Goal: Information Seeking & Learning: Check status

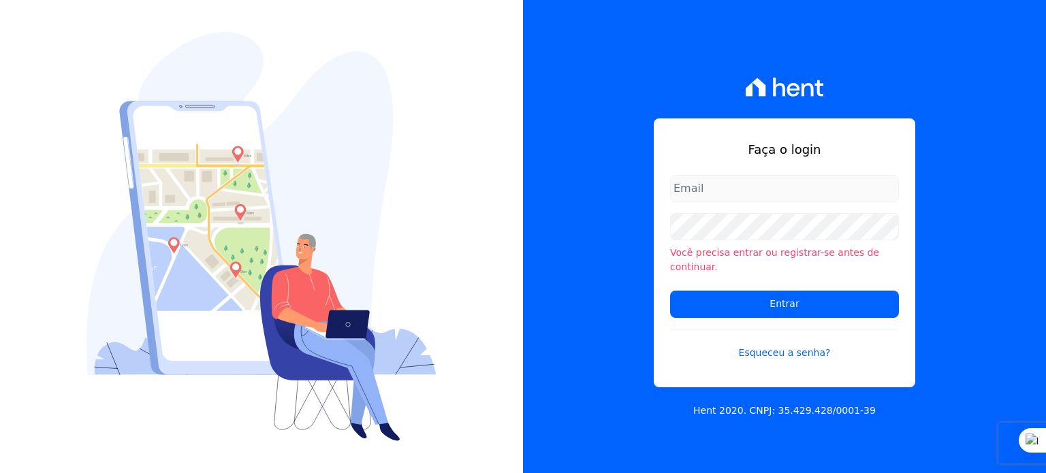
type input "[PERSON_NAME][EMAIL_ADDRESS][PERSON_NAME][DOMAIN_NAME]"
click at [717, 192] on input "[PERSON_NAME][EMAIL_ADDRESS][PERSON_NAME][DOMAIN_NAME]" at bounding box center [784, 188] width 229 height 27
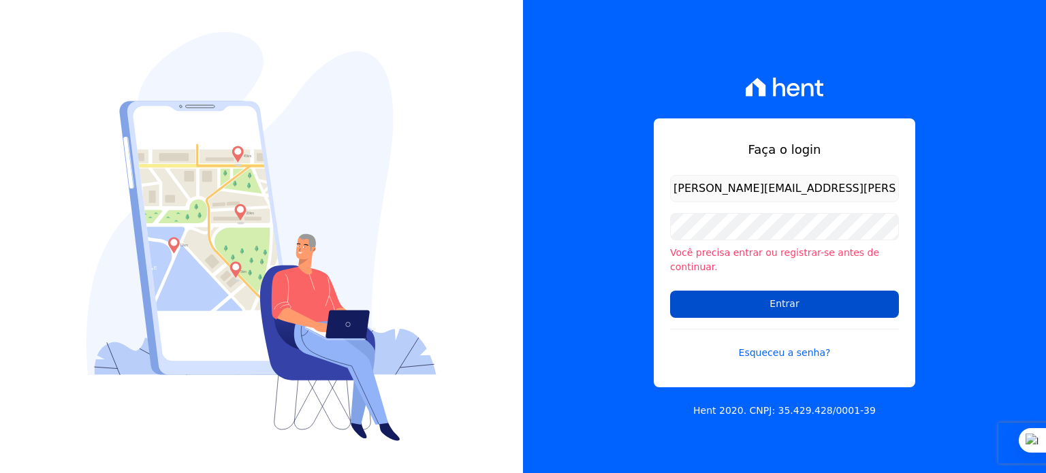
click at [790, 303] on input "Entrar" at bounding box center [784, 304] width 229 height 27
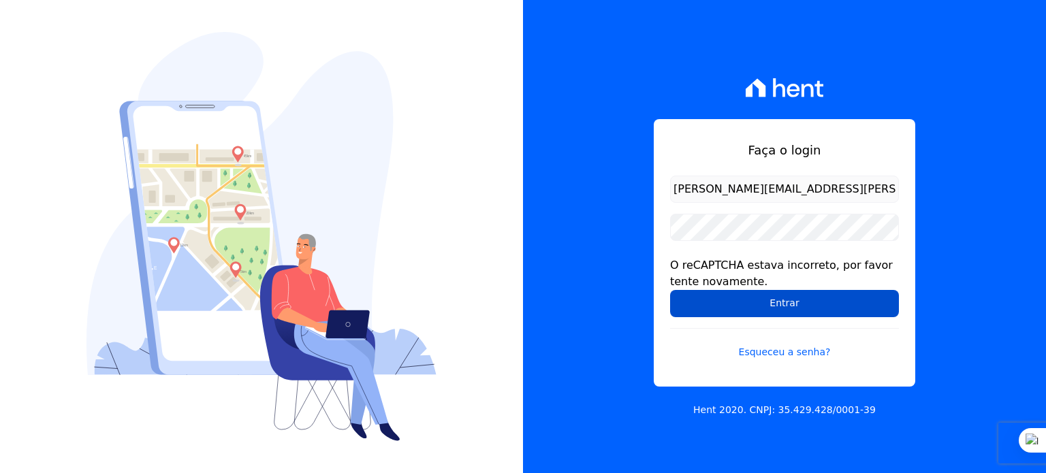
click at [786, 304] on input "Entrar" at bounding box center [784, 303] width 229 height 27
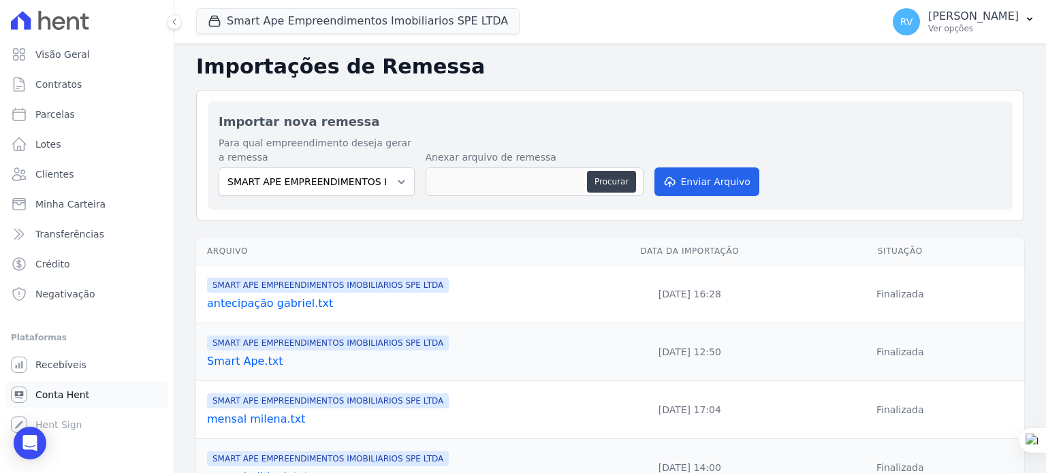
click at [70, 394] on span "Conta Hent" at bounding box center [62, 395] width 54 height 14
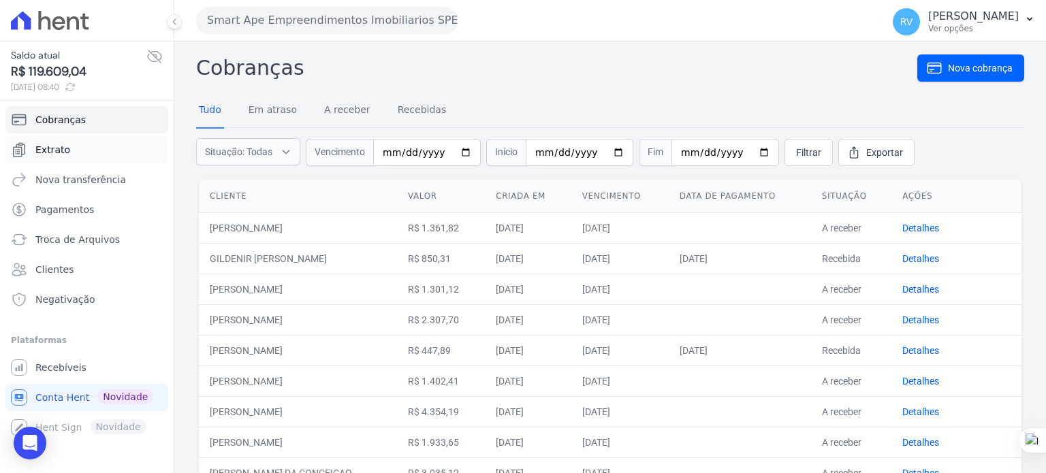
click at [62, 155] on span "Extrato" at bounding box center [52, 150] width 35 height 14
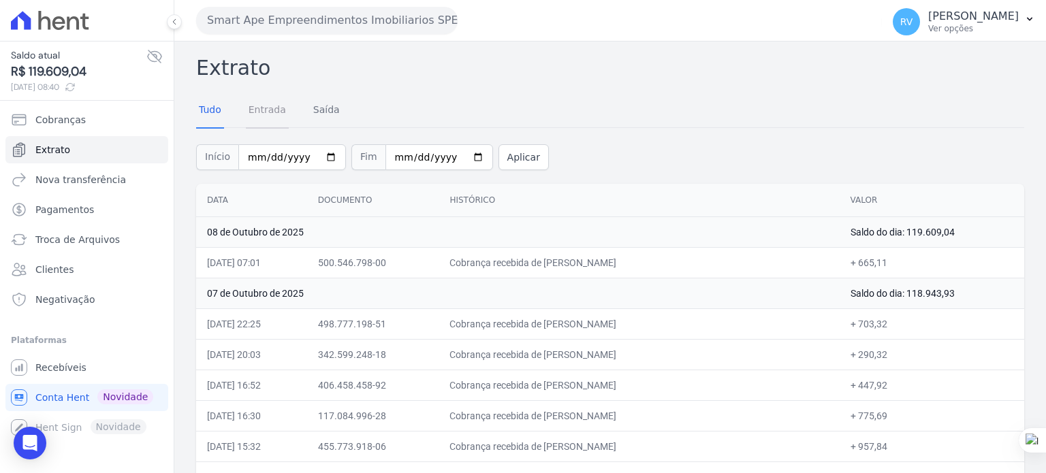
click at [266, 115] on link "Entrada" at bounding box center [267, 110] width 43 height 35
click at [263, 108] on link "Entrada" at bounding box center [267, 110] width 43 height 35
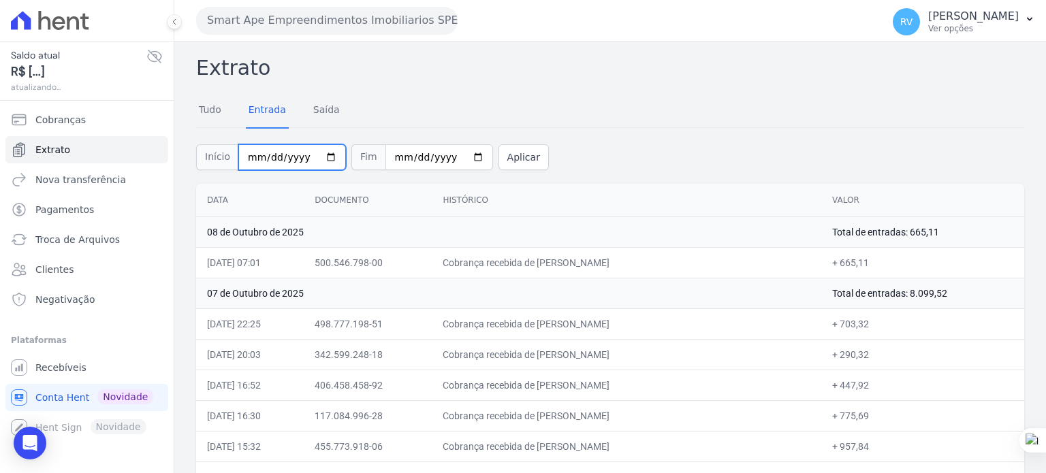
click at [321, 157] on input "2025-10-01" at bounding box center [292, 157] width 108 height 26
type input "[DATE]"
click at [457, 157] on input "2025-10-08" at bounding box center [439, 157] width 108 height 26
type input "[DATE]"
click at [506, 159] on button "Aplicar" at bounding box center [523, 157] width 50 height 26
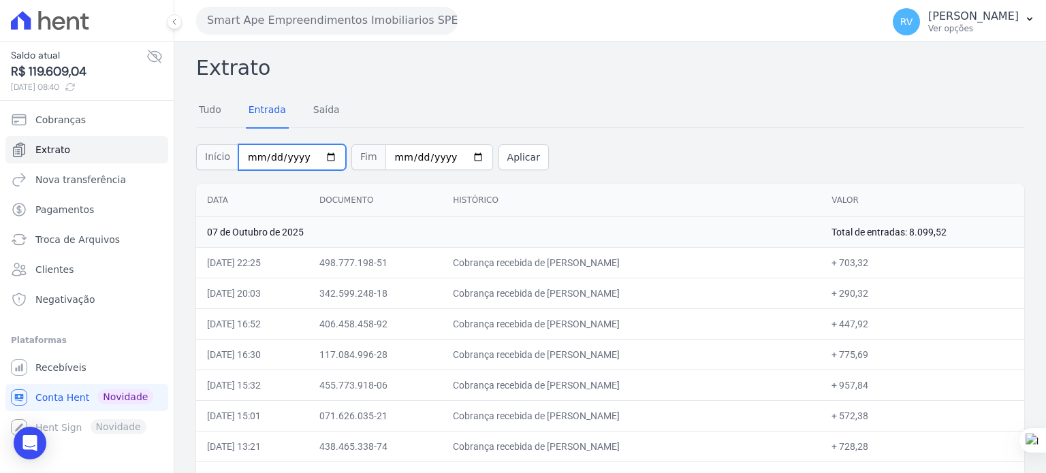
click at [317, 157] on input "2025-10-07" at bounding box center [292, 157] width 108 height 26
type input "2025-10-06"
click at [455, 154] on input "2025-10-07" at bounding box center [439, 157] width 108 height 26
type input "2025-10-06"
click at [500, 161] on button "Aplicar" at bounding box center [523, 157] width 50 height 26
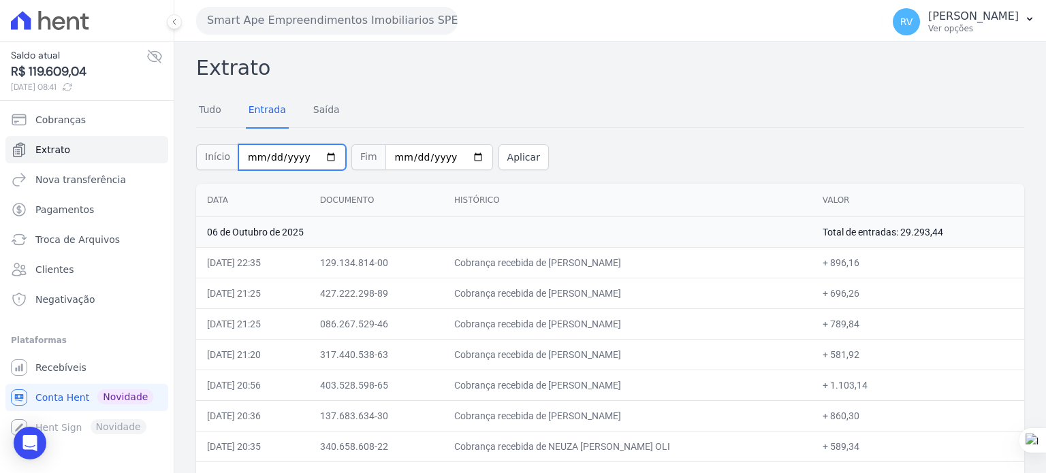
click at [321, 155] on input "2025-10-06" at bounding box center [292, 157] width 108 height 26
type input "[DATE]"
click at [458, 152] on input "2025-10-06" at bounding box center [439, 157] width 108 height 26
type input "[DATE]"
click at [515, 158] on button "Aplicar" at bounding box center [523, 157] width 50 height 26
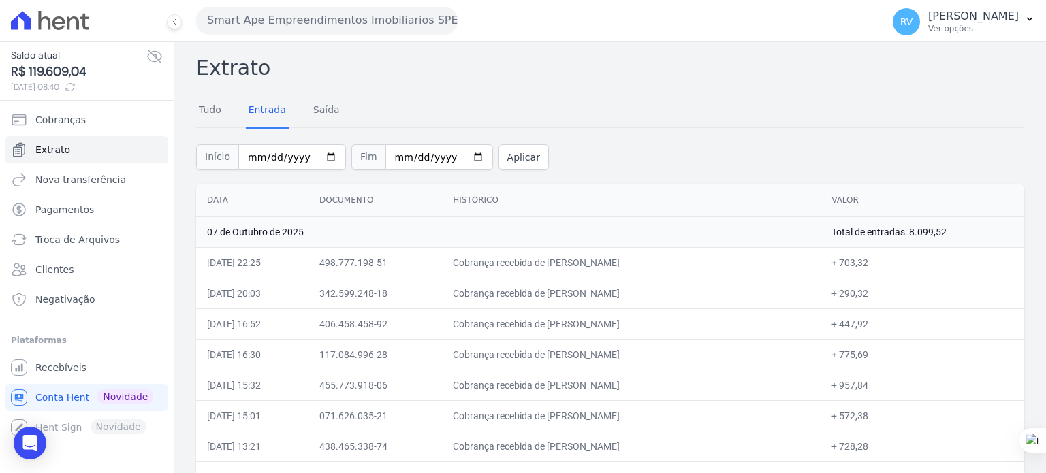
drag, startPoint x: 558, startPoint y: 264, endPoint x: 645, endPoint y: 263, distance: 87.1
click at [645, 263] on td "Cobrança recebida de [PERSON_NAME]" at bounding box center [631, 262] width 379 height 31
copy td "[PERSON_NAME]"
drag, startPoint x: 848, startPoint y: 263, endPoint x: 873, endPoint y: 263, distance: 25.9
click at [873, 263] on td "+ 703,32" at bounding box center [922, 262] width 204 height 31
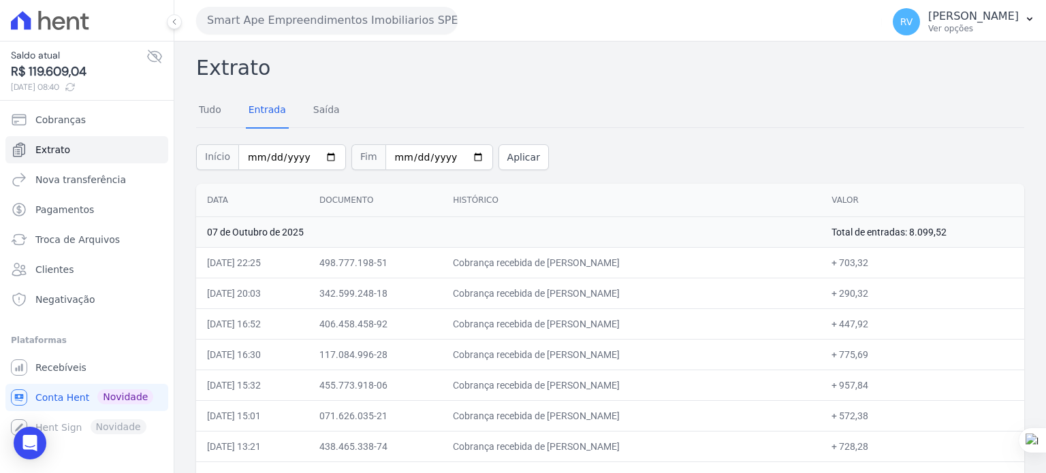
copy td "703,32"
drag, startPoint x: 559, startPoint y: 290, endPoint x: 607, endPoint y: 287, distance: 48.4
click at [607, 287] on td "Cobrança recebida de [PERSON_NAME]" at bounding box center [631, 293] width 379 height 31
copy td "[PERSON_NAME]"
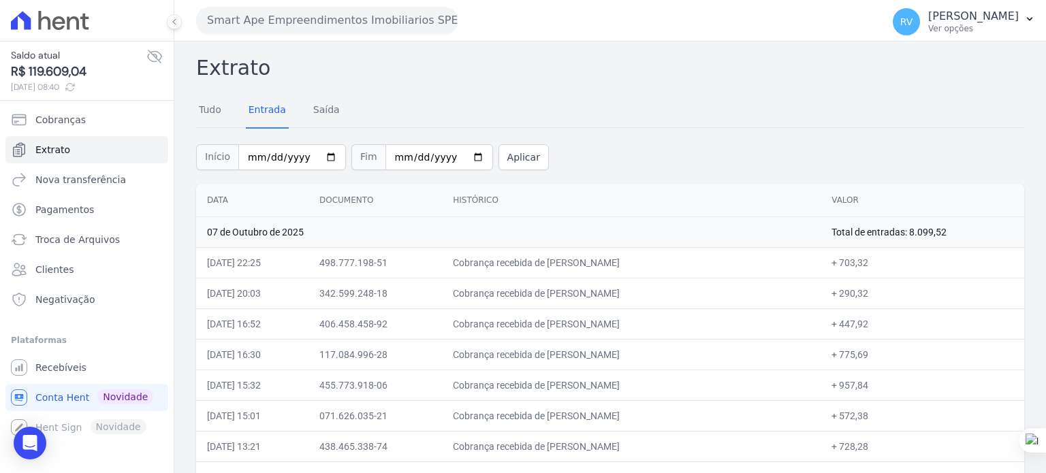
copy td "[PERSON_NAME]"
drag, startPoint x: 849, startPoint y: 291, endPoint x: 874, endPoint y: 292, distance: 25.2
click at [874, 292] on td "+ 290,32" at bounding box center [922, 293] width 204 height 31
copy td "290,32"
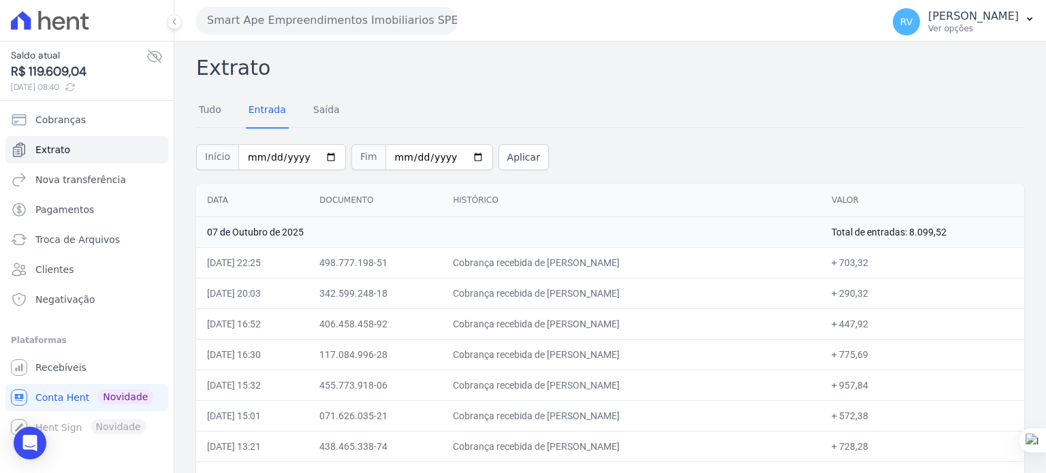
drag, startPoint x: 558, startPoint y: 323, endPoint x: 664, endPoint y: 327, distance: 106.3
click at [664, 327] on td "Cobrança recebida de [PERSON_NAME]" at bounding box center [631, 323] width 379 height 31
copy td "[PERSON_NAME] WO"
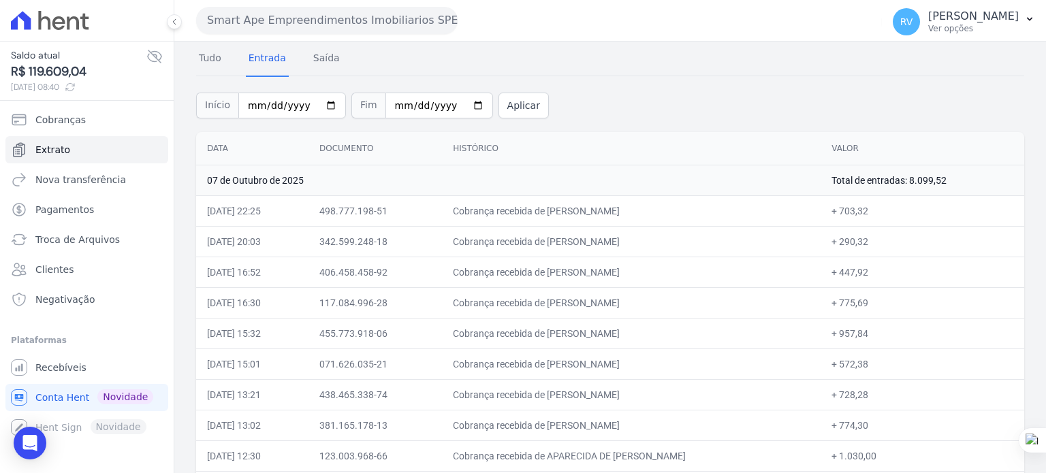
scroll to position [51, 0]
drag, startPoint x: 848, startPoint y: 270, endPoint x: 876, endPoint y: 276, distance: 29.1
click at [876, 276] on td "+ 447,92" at bounding box center [922, 272] width 204 height 31
drag, startPoint x: 556, startPoint y: 300, endPoint x: 677, endPoint y: 301, distance: 121.2
click at [677, 301] on td "Cobrança recebida de [PERSON_NAME]" at bounding box center [631, 303] width 379 height 31
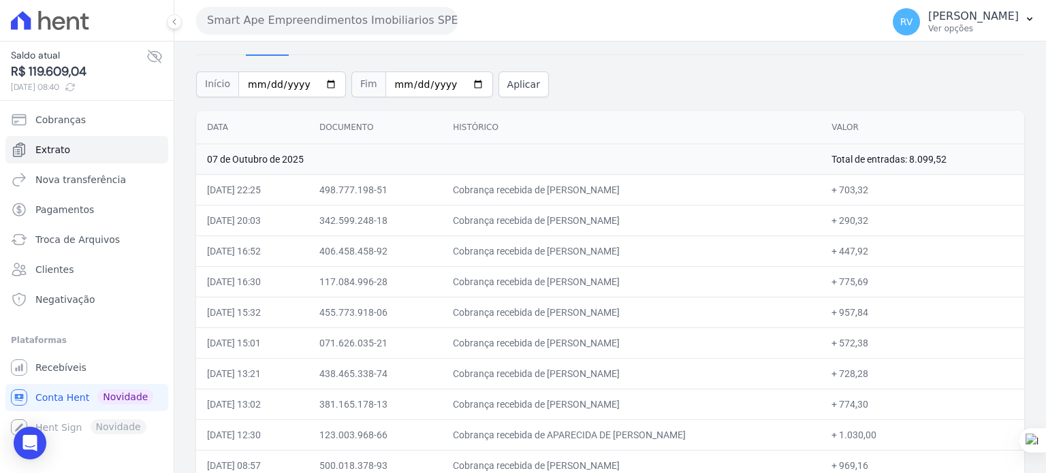
scroll to position [119, 0]
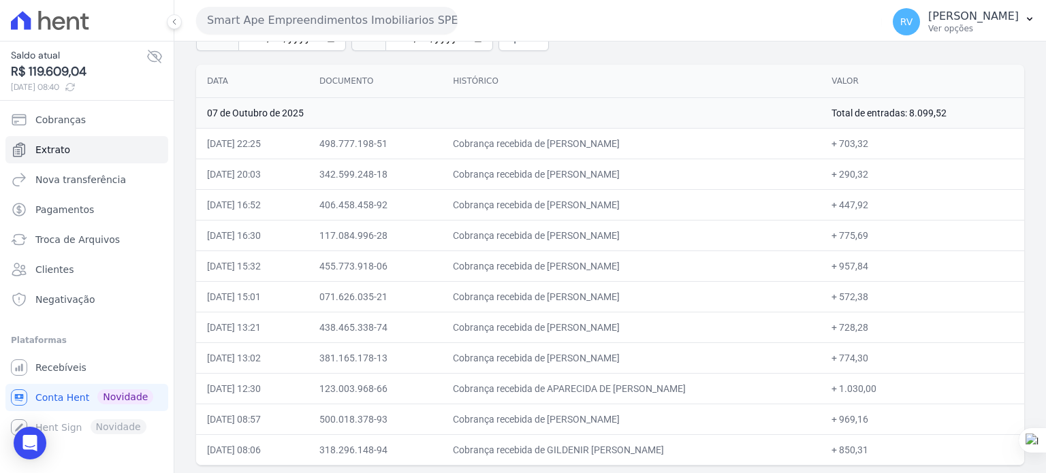
drag, startPoint x: 848, startPoint y: 231, endPoint x: 873, endPoint y: 233, distance: 25.3
click at [873, 233] on td "+ 775,69" at bounding box center [922, 235] width 204 height 31
drag, startPoint x: 556, startPoint y: 261, endPoint x: 626, endPoint y: 262, distance: 70.1
click at [626, 262] on td "Cobrança recebida de [PERSON_NAME]" at bounding box center [631, 266] width 379 height 31
drag, startPoint x: 638, startPoint y: 283, endPoint x: 645, endPoint y: 295, distance: 14.6
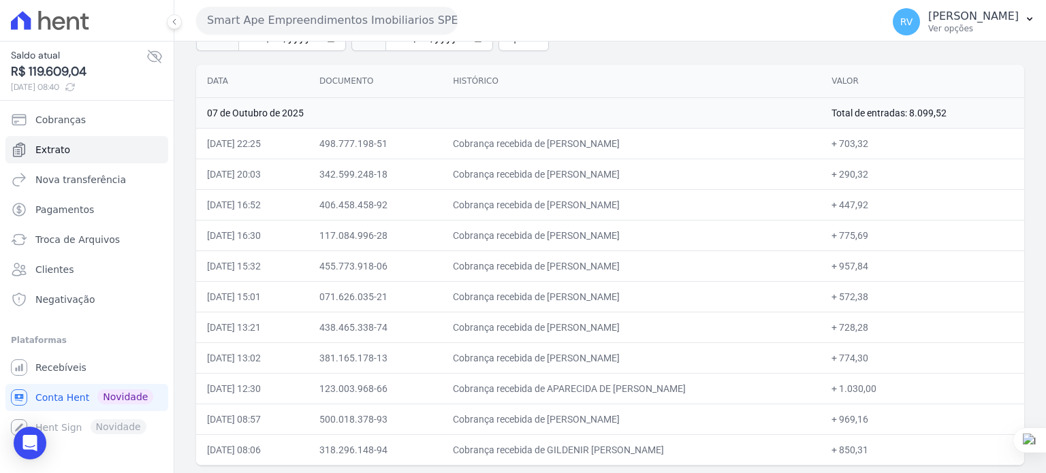
click at [645, 295] on td "Cobrança recebida de [PERSON_NAME]" at bounding box center [631, 296] width 379 height 31
click at [562, 258] on td "Cobrança recebida de [PERSON_NAME]" at bounding box center [631, 266] width 379 height 31
drag, startPoint x: 558, startPoint y: 263, endPoint x: 628, endPoint y: 265, distance: 70.8
click at [628, 265] on td "Cobrança recebida de [PERSON_NAME]" at bounding box center [631, 266] width 379 height 31
drag, startPoint x: 847, startPoint y: 266, endPoint x: 874, endPoint y: 265, distance: 27.2
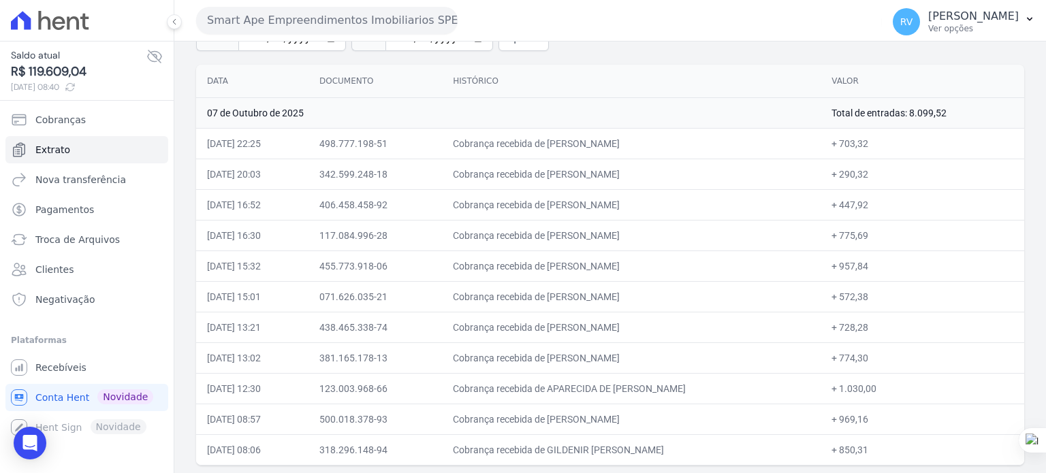
click at [874, 265] on td "+ 957,84" at bounding box center [922, 266] width 204 height 31
click at [849, 268] on td "+ 957,84" at bounding box center [922, 266] width 204 height 31
drag, startPoint x: 850, startPoint y: 263, endPoint x: 877, endPoint y: 266, distance: 27.3
click at [877, 266] on td "+ 957,84" at bounding box center [922, 266] width 204 height 31
drag, startPoint x: 559, startPoint y: 294, endPoint x: 683, endPoint y: 293, distance: 123.9
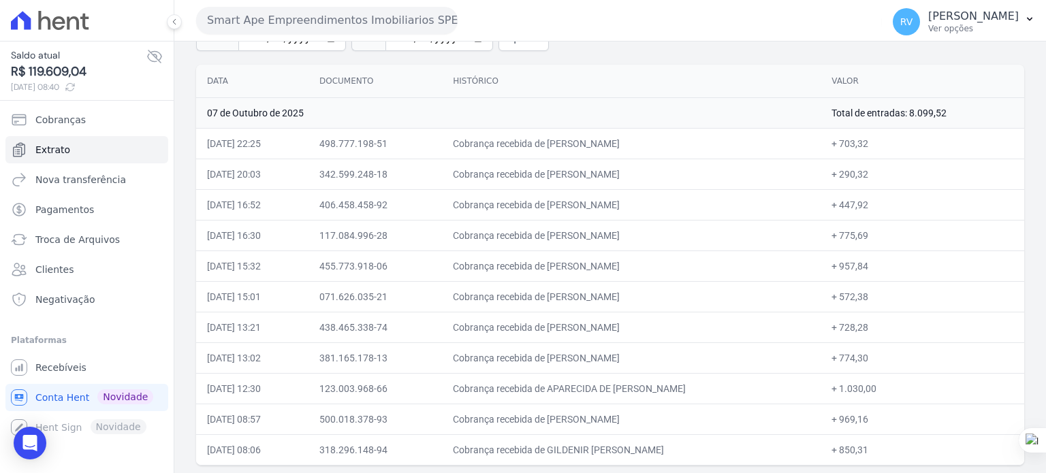
click at [683, 293] on td "Cobrança recebida de [PERSON_NAME]" at bounding box center [631, 296] width 379 height 31
click at [571, 296] on td "Cobrança recebida de [PERSON_NAME]" at bounding box center [631, 296] width 379 height 31
drag, startPoint x: 612, startPoint y: 294, endPoint x: 678, endPoint y: 297, distance: 66.1
click at [678, 297] on td "Cobrança recebida de [PERSON_NAME]" at bounding box center [631, 296] width 379 height 31
drag, startPoint x: 593, startPoint y: 300, endPoint x: 568, endPoint y: 299, distance: 25.2
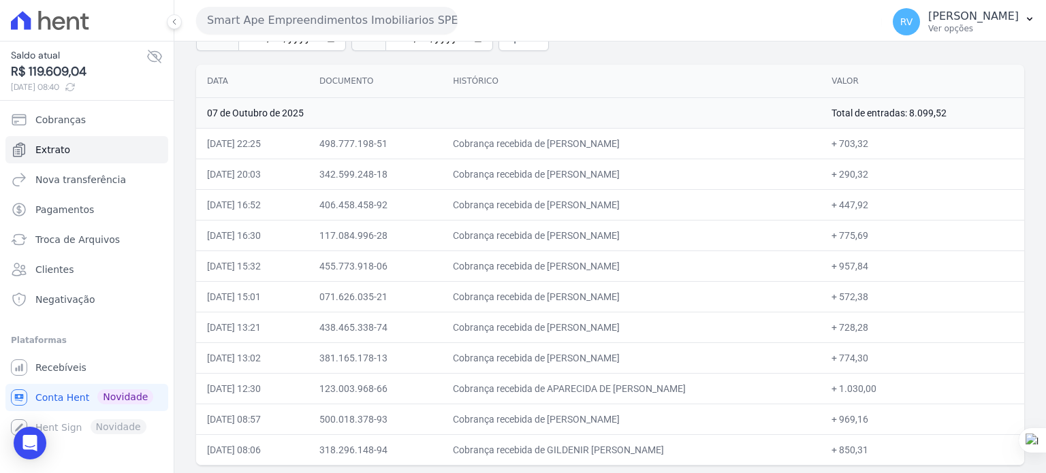
click at [593, 300] on td "Cobrança recebida de [PERSON_NAME]" at bounding box center [631, 296] width 379 height 31
drag, startPoint x: 573, startPoint y: 296, endPoint x: 684, endPoint y: 302, distance: 111.1
click at [672, 298] on td "Cobrança recebida de [PERSON_NAME]" at bounding box center [631, 296] width 379 height 31
drag, startPoint x: 847, startPoint y: 296, endPoint x: 874, endPoint y: 294, distance: 27.3
click at [874, 294] on td "+ 572,38" at bounding box center [922, 296] width 204 height 31
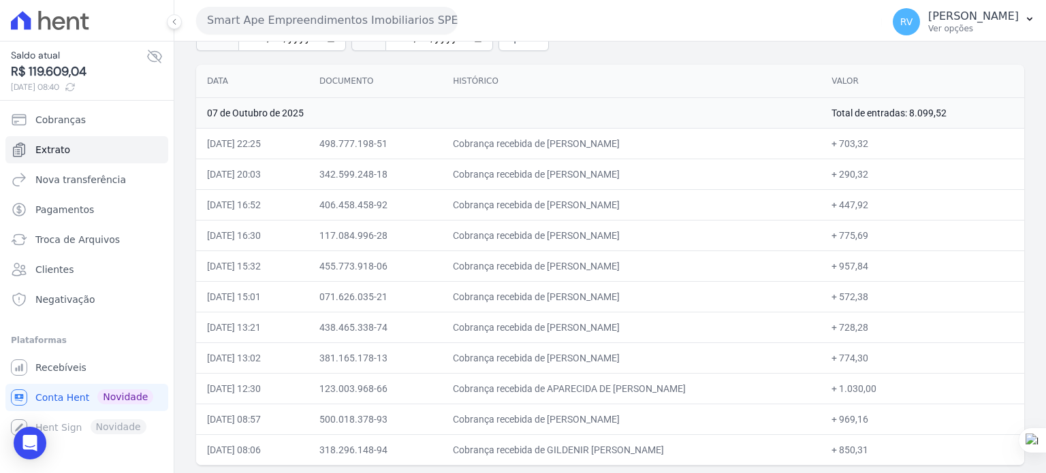
drag, startPoint x: 556, startPoint y: 326, endPoint x: 713, endPoint y: 330, distance: 156.6
click at [713, 330] on td "Cobrança recebida de [PERSON_NAME]" at bounding box center [631, 327] width 379 height 31
click at [632, 312] on td "Cobrança recebida de [PERSON_NAME]" at bounding box center [631, 327] width 379 height 31
click at [558, 326] on td "Cobrança recebida de [PERSON_NAME]" at bounding box center [631, 327] width 379 height 31
drag, startPoint x: 558, startPoint y: 323, endPoint x: 734, endPoint y: 315, distance: 176.5
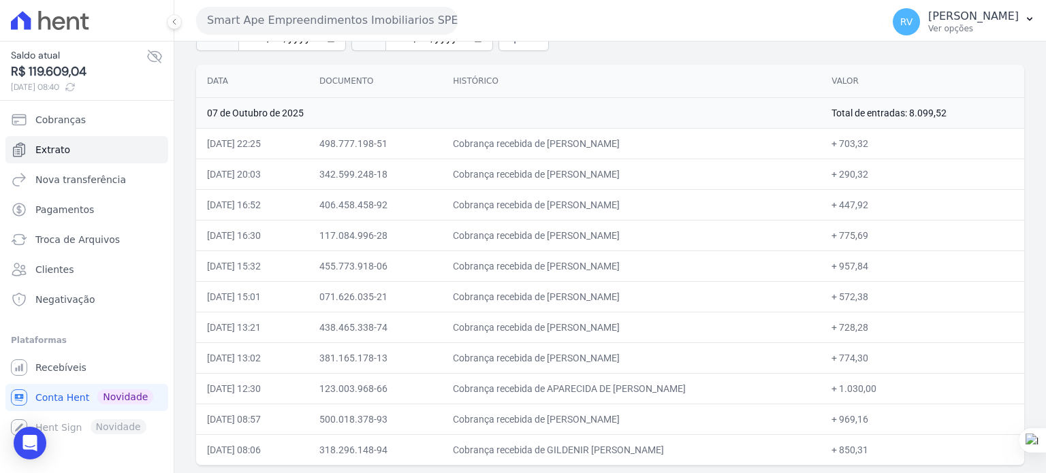
click at [708, 321] on td "Cobrança recebida de [PERSON_NAME]" at bounding box center [631, 327] width 379 height 31
click at [579, 322] on td "Cobrança recebida de [PERSON_NAME]" at bounding box center [631, 327] width 379 height 31
drag, startPoint x: 559, startPoint y: 327, endPoint x: 719, endPoint y: 332, distance: 160.1
click at [719, 332] on td "Cobrança recebida de [PERSON_NAME]" at bounding box center [631, 327] width 379 height 31
drag, startPoint x: 849, startPoint y: 327, endPoint x: 874, endPoint y: 327, distance: 25.2
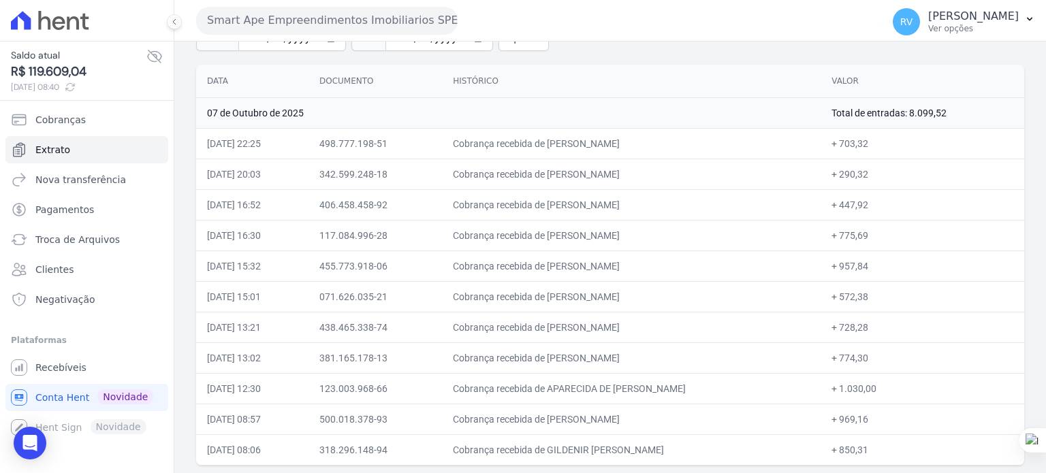
click at [874, 327] on td "+ 728,28" at bounding box center [922, 327] width 204 height 31
drag, startPoint x: 558, startPoint y: 356, endPoint x: 640, endPoint y: 355, distance: 82.4
click at [640, 355] on td "Cobrança recebida de [PERSON_NAME]" at bounding box center [631, 357] width 379 height 31
drag, startPoint x: 860, startPoint y: 358, endPoint x: 872, endPoint y: 358, distance: 12.3
click at [872, 358] on td "+ 774,30" at bounding box center [922, 357] width 204 height 31
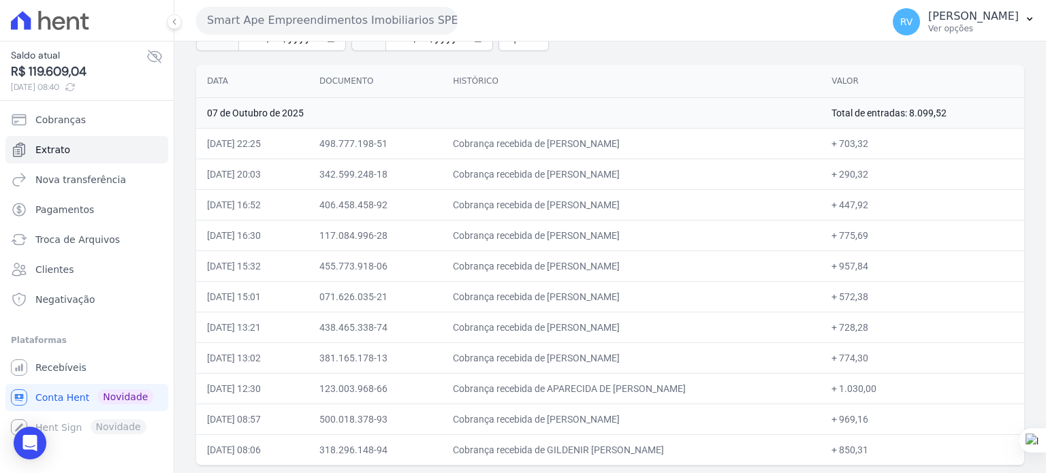
drag, startPoint x: 558, startPoint y: 386, endPoint x: 687, endPoint y: 387, distance: 128.7
click at [687, 387] on td "Cobrança recebida de APARECIDA DE [PERSON_NAME]" at bounding box center [631, 388] width 379 height 31
click at [554, 383] on td "Cobrança recebida de APARECIDA DE [PERSON_NAME]" at bounding box center [631, 388] width 379 height 31
drag, startPoint x: 558, startPoint y: 385, endPoint x: 697, endPoint y: 361, distance: 140.9
click at [679, 386] on td "Cobrança recebida de APARECIDA DE [PERSON_NAME]" at bounding box center [631, 388] width 379 height 31
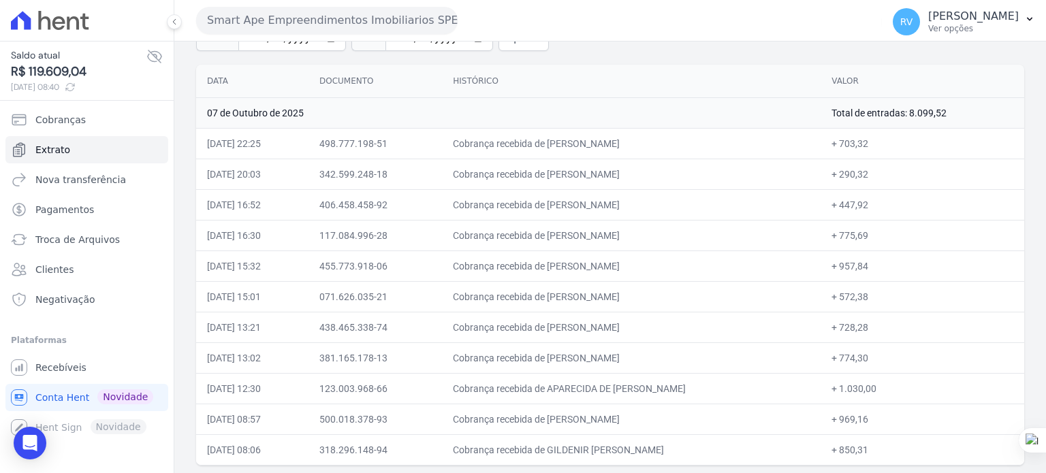
drag, startPoint x: 847, startPoint y: 387, endPoint x: 890, endPoint y: 385, distance: 43.6
click at [884, 387] on td "+ 1.030,00" at bounding box center [922, 388] width 204 height 31
drag, startPoint x: 559, startPoint y: 416, endPoint x: 652, endPoint y: 383, distance: 99.1
click at [650, 419] on td "Cobrança recebida de [PERSON_NAME]" at bounding box center [631, 419] width 379 height 31
drag, startPoint x: 599, startPoint y: 414, endPoint x: 581, endPoint y: 419, distance: 19.2
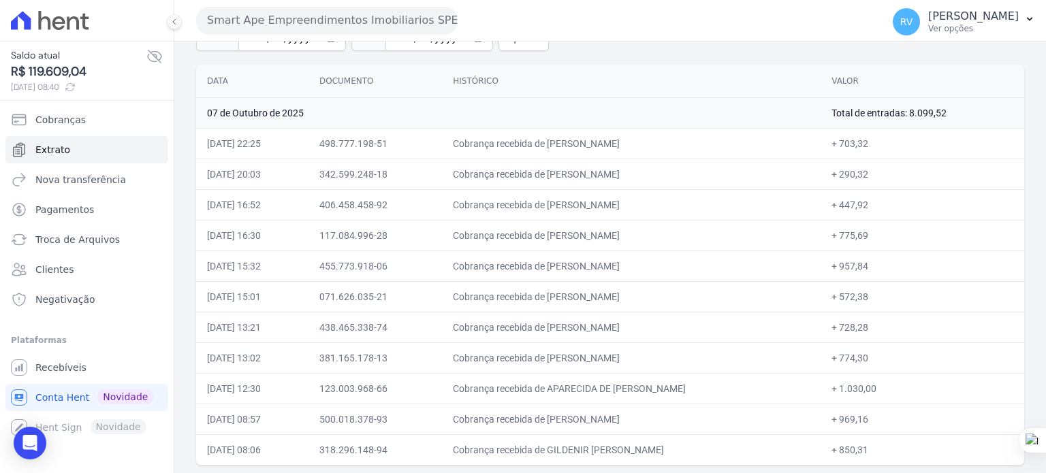
click at [599, 414] on td "Cobrança recebida de [PERSON_NAME]" at bounding box center [631, 419] width 379 height 31
drag, startPoint x: 592, startPoint y: 416, endPoint x: 653, endPoint y: 416, distance: 61.3
click at [653, 416] on td "Cobrança recebida de [PERSON_NAME]" at bounding box center [631, 419] width 379 height 31
drag, startPoint x: 848, startPoint y: 419, endPoint x: 874, endPoint y: 418, distance: 26.6
click at [874, 418] on td "+ 969,16" at bounding box center [922, 419] width 204 height 31
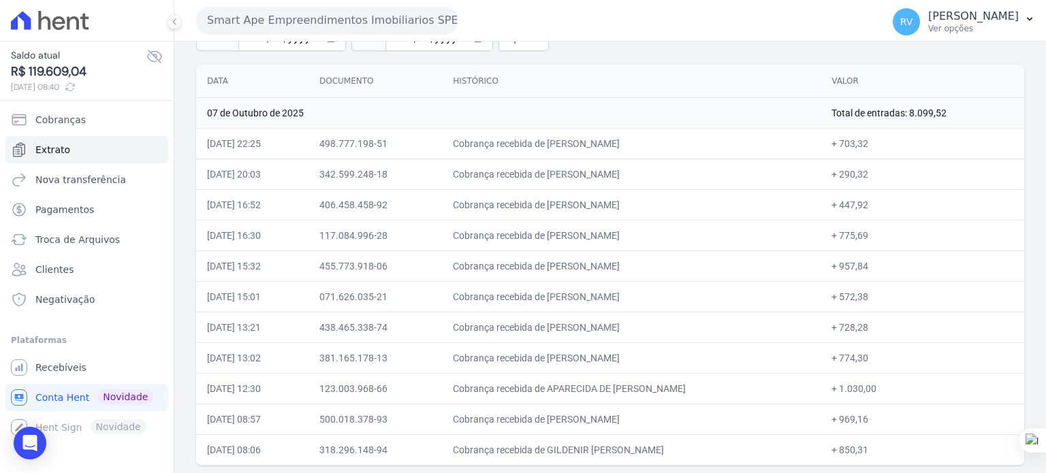
drag, startPoint x: 873, startPoint y: 425, endPoint x: 860, endPoint y: 417, distance: 15.3
click at [873, 425] on td "+ 969,16" at bounding box center [922, 419] width 204 height 31
drag, startPoint x: 848, startPoint y: 416, endPoint x: 873, endPoint y: 413, distance: 25.3
click at [873, 413] on td "+ 969,16" at bounding box center [922, 419] width 204 height 31
click at [879, 414] on td "+ 969,16" at bounding box center [922, 419] width 204 height 31
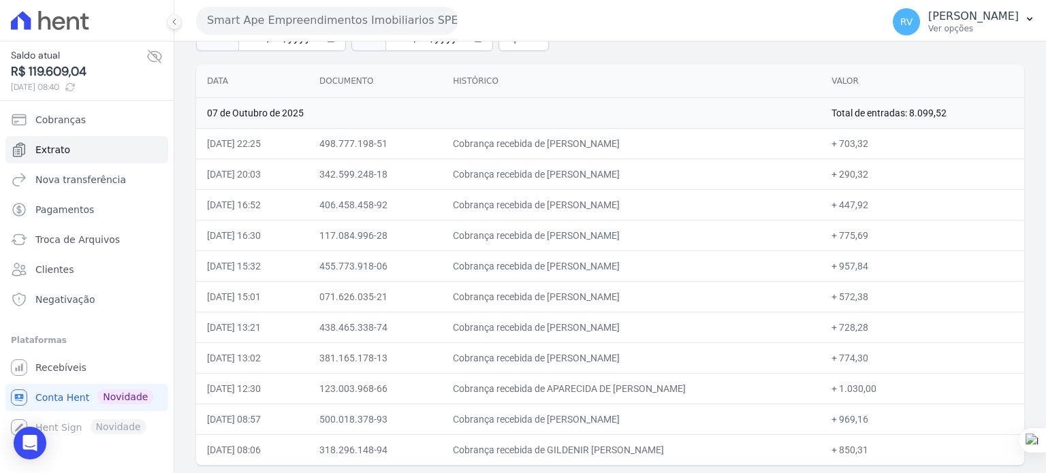
drag, startPoint x: 848, startPoint y: 418, endPoint x: 876, endPoint y: 417, distance: 27.9
click at [876, 417] on td "+ 969,16" at bounding box center [922, 419] width 204 height 31
drag, startPoint x: 559, startPoint y: 449, endPoint x: 656, endPoint y: 450, distance: 97.4
click at [656, 450] on td "Cobrança recebida de GILDENIR [PERSON_NAME]" at bounding box center [631, 449] width 379 height 31
drag, startPoint x: 848, startPoint y: 450, endPoint x: 874, endPoint y: 451, distance: 25.9
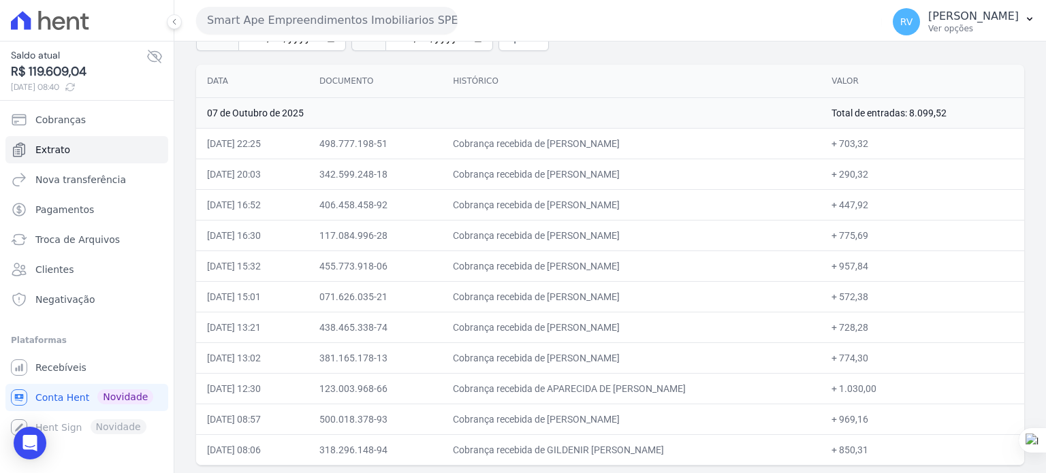
click at [874, 451] on td "+ 850,31" at bounding box center [922, 449] width 204 height 31
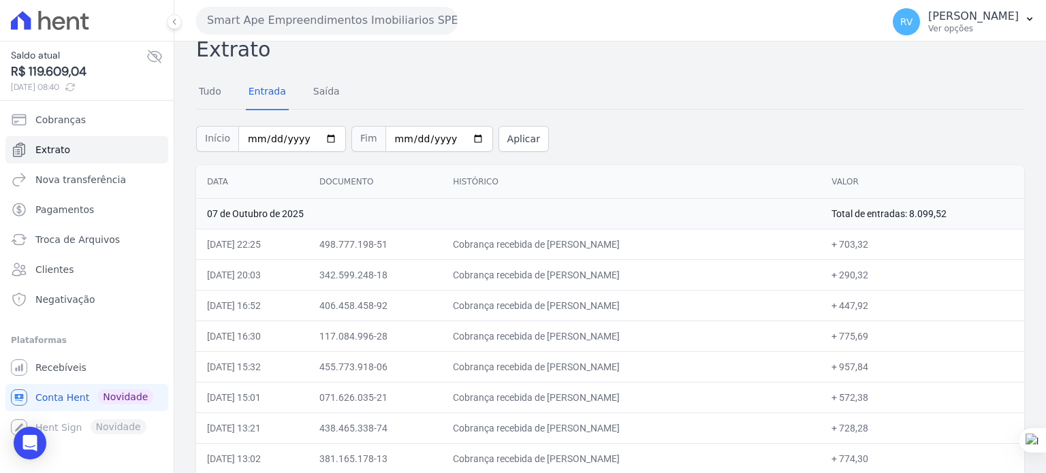
scroll to position [0, 0]
